Goal: Task Accomplishment & Management: Manage account settings

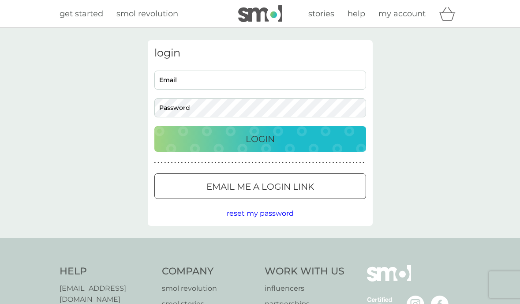
click at [212, 77] on input "Email" at bounding box center [260, 80] width 212 height 19
type input "angeb66@yahoo.co.uk"
click at [279, 140] on div "Login" at bounding box center [260, 139] width 194 height 14
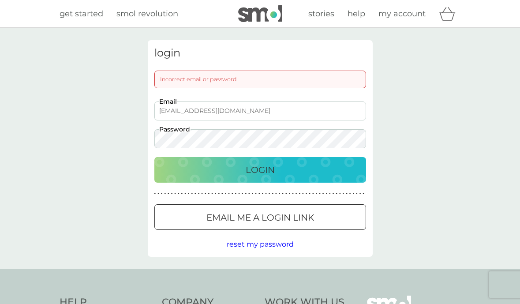
click at [275, 169] on div "Login" at bounding box center [260, 170] width 194 height 14
click at [290, 174] on div "Login" at bounding box center [260, 170] width 194 height 14
click at [259, 167] on p "Login" at bounding box center [260, 170] width 29 height 14
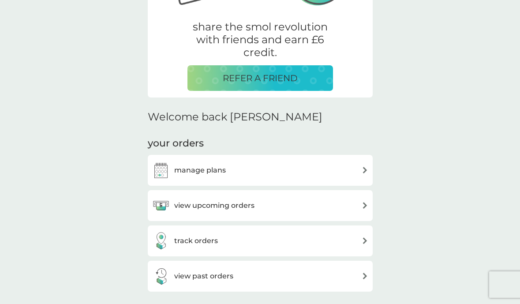
scroll to position [163, 0]
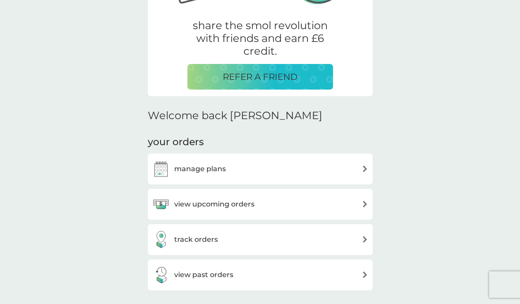
click at [323, 203] on div "view upcoming orders" at bounding box center [260, 205] width 216 height 18
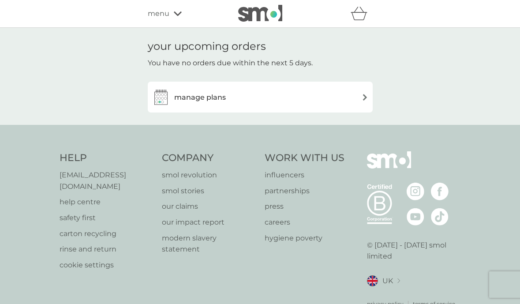
click at [354, 99] on div "manage plans" at bounding box center [260, 97] width 216 height 18
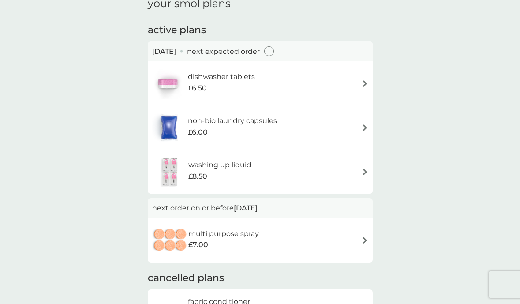
scroll to position [41, 0]
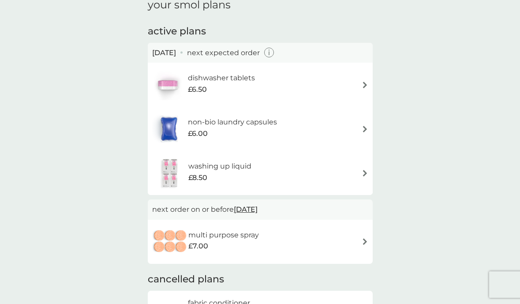
click at [351, 176] on div "washing up liquid £8.50" at bounding box center [260, 173] width 216 height 31
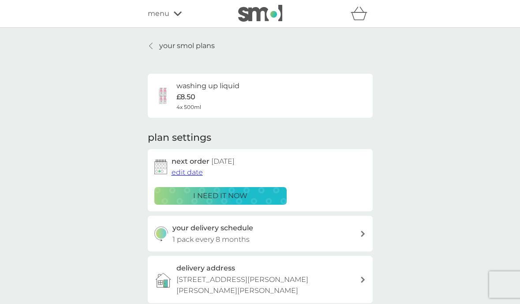
click at [194, 172] on span "edit date" at bounding box center [187, 172] width 31 height 8
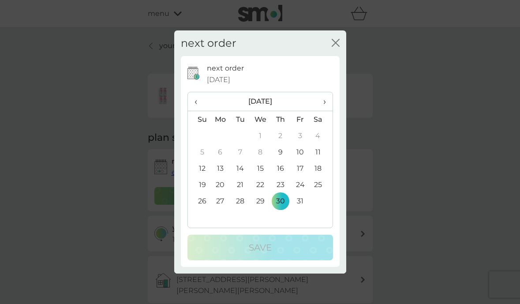
click at [335, 39] on icon "close" at bounding box center [336, 43] width 8 height 8
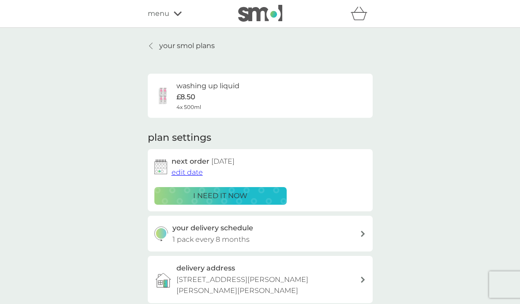
click at [362, 234] on icon at bounding box center [363, 234] width 4 height 6
select select "7"
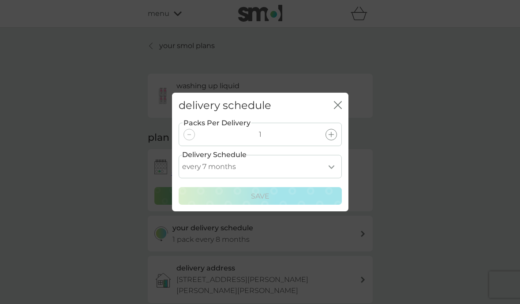
click at [331, 166] on select "every 1 month every 2 months every 3 months every 4 months every 5 months every…" at bounding box center [260, 166] width 163 height 23
click at [179, 155] on select "every 1 month every 2 months every 3 months every 4 months every 5 months every…" at bounding box center [260, 166] width 163 height 23
click at [331, 135] on icon at bounding box center [331, 134] width 5 height 5
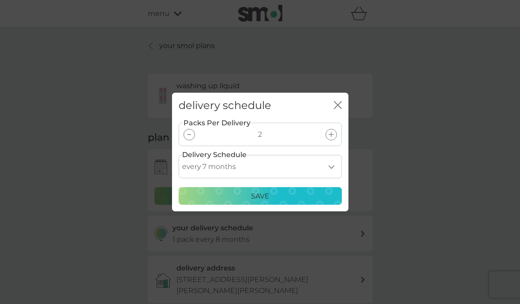
click at [188, 134] on icon at bounding box center [190, 134] width 4 height 1
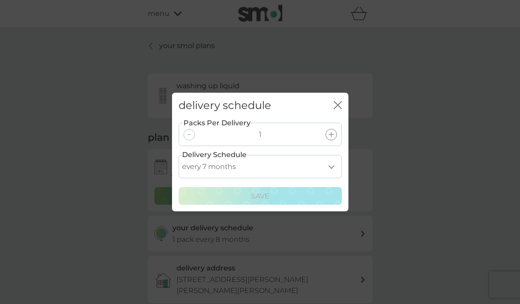
click at [338, 105] on icon "close" at bounding box center [340, 105] width 4 height 7
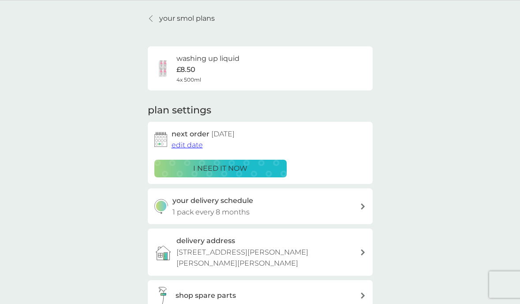
scroll to position [27, 0]
click at [191, 146] on span "edit date" at bounding box center [187, 145] width 31 height 8
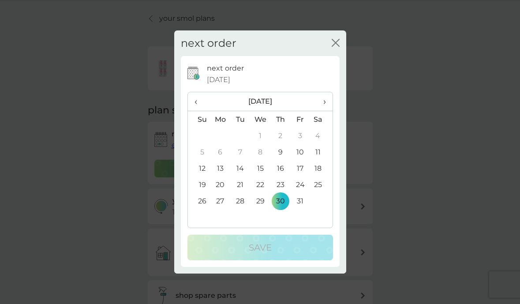
click at [303, 152] on td "10" at bounding box center [300, 152] width 20 height 16
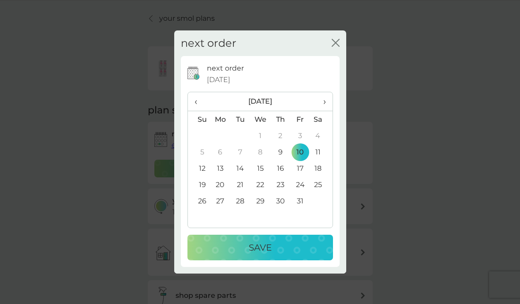
click at [263, 248] on p "Save" at bounding box center [260, 248] width 23 height 14
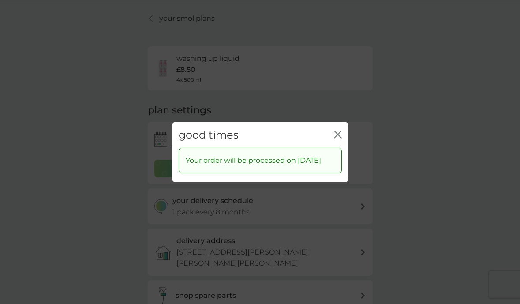
click at [338, 131] on icon "close" at bounding box center [340, 134] width 4 height 7
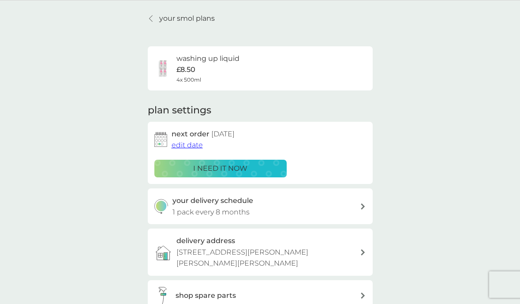
click at [189, 23] on p "your smol plans" at bounding box center [187, 18] width 56 height 11
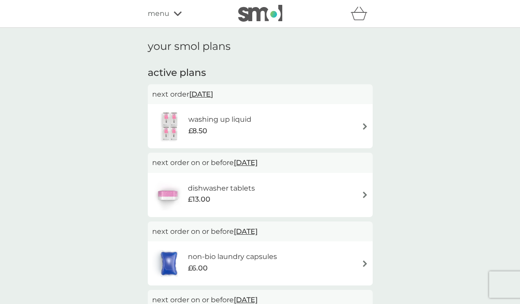
click at [174, 11] on icon at bounding box center [178, 13] width 8 height 5
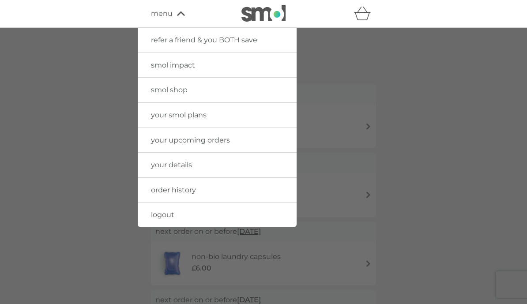
click at [192, 89] on link "smol shop" at bounding box center [217, 90] width 159 height 25
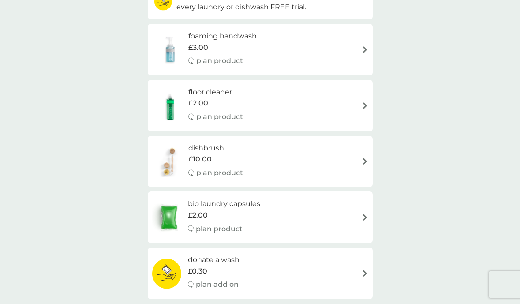
scroll to position [124, 0]
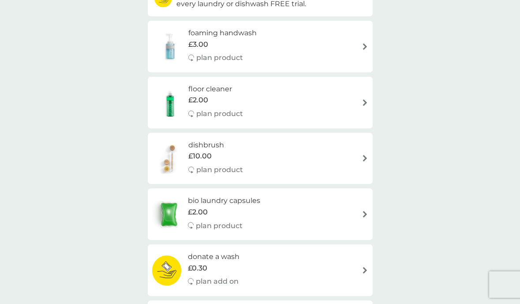
click at [366, 103] on img at bounding box center [365, 102] width 7 height 7
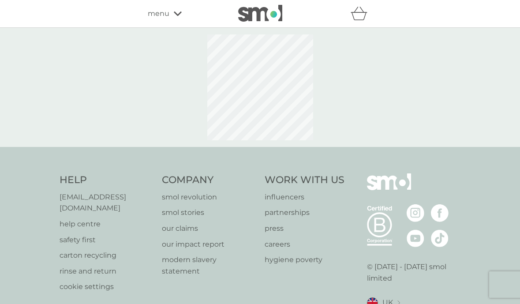
select select "84"
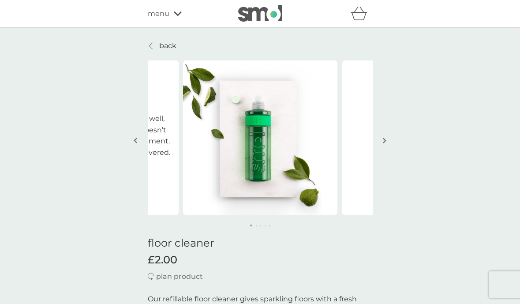
click at [169, 15] on div "menu" at bounding box center [185, 13] width 75 height 11
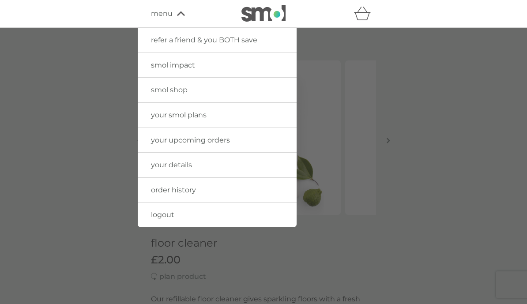
click at [171, 215] on span "logout" at bounding box center [162, 215] width 23 height 8
